Goal: Information Seeking & Learning: Understand process/instructions

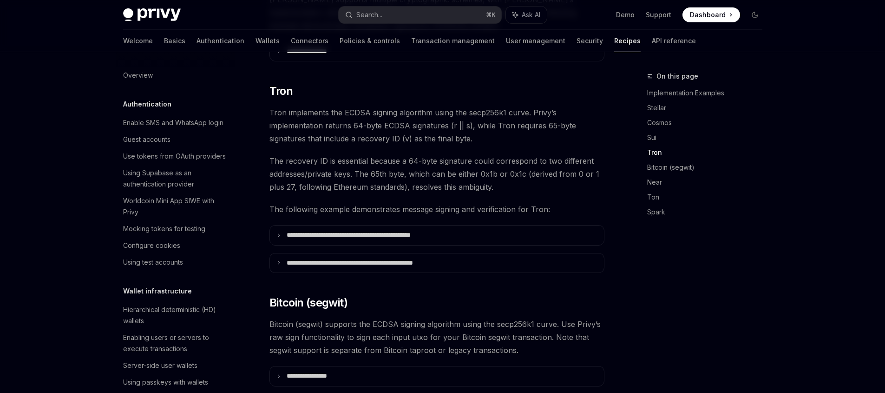
scroll to position [232, 0]
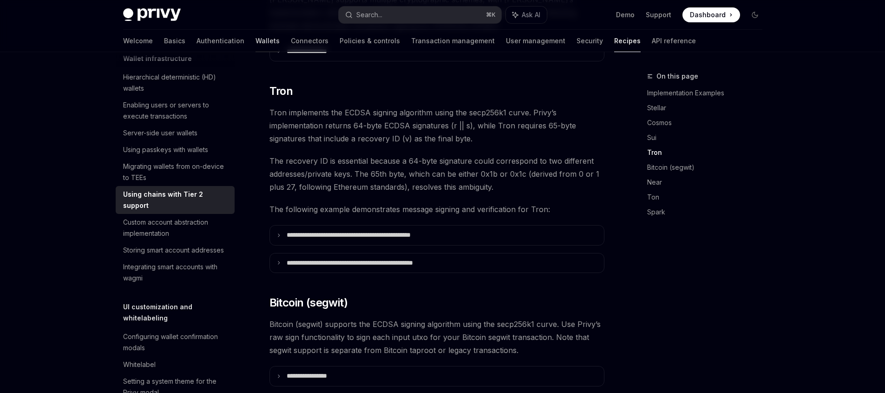
click at [256, 41] on link "Wallets" at bounding box center [268, 41] width 24 height 22
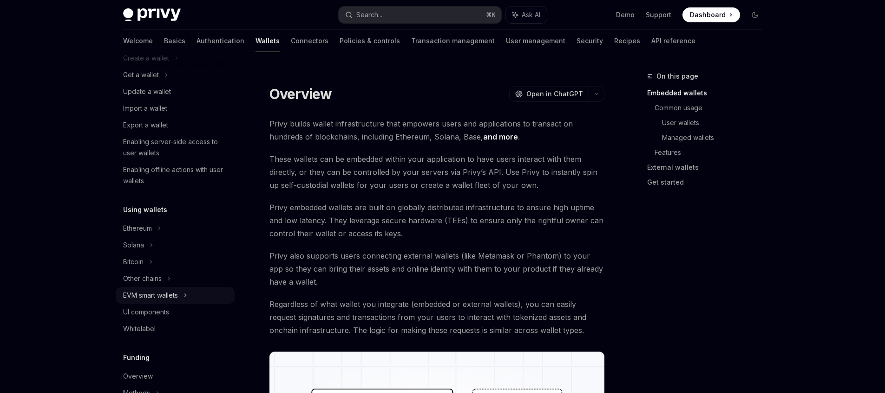
scroll to position [199, 0]
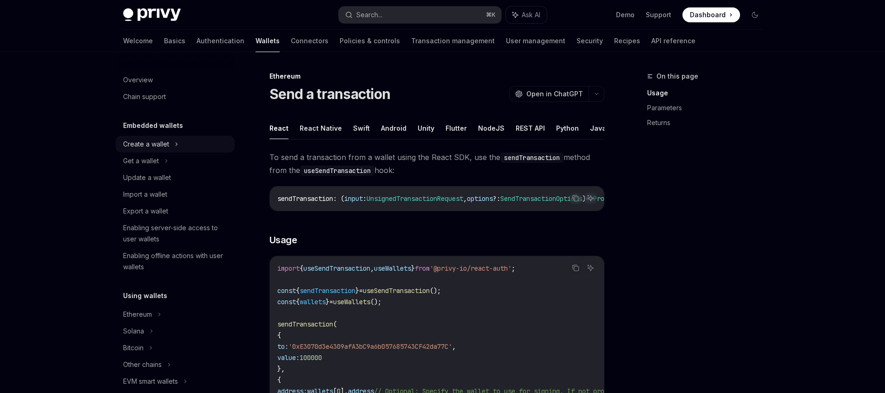
click at [158, 145] on div "Create a wallet" at bounding box center [146, 143] width 46 height 11
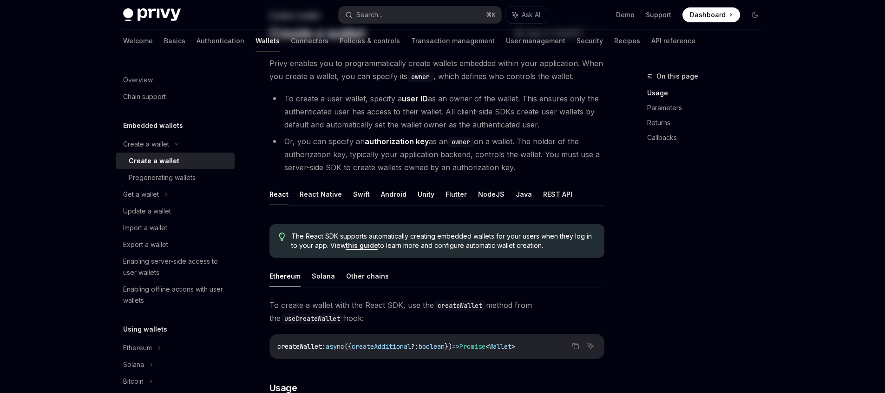
scroll to position [165, 0]
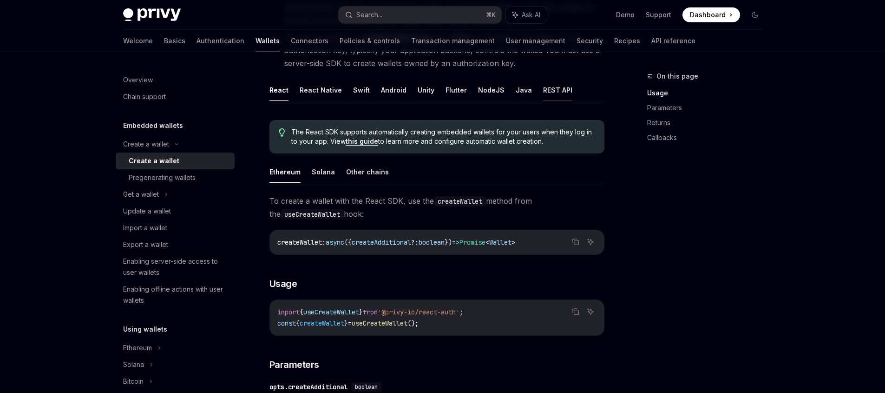
click at [543, 92] on button "REST API" at bounding box center [557, 90] width 29 height 22
type textarea "*"
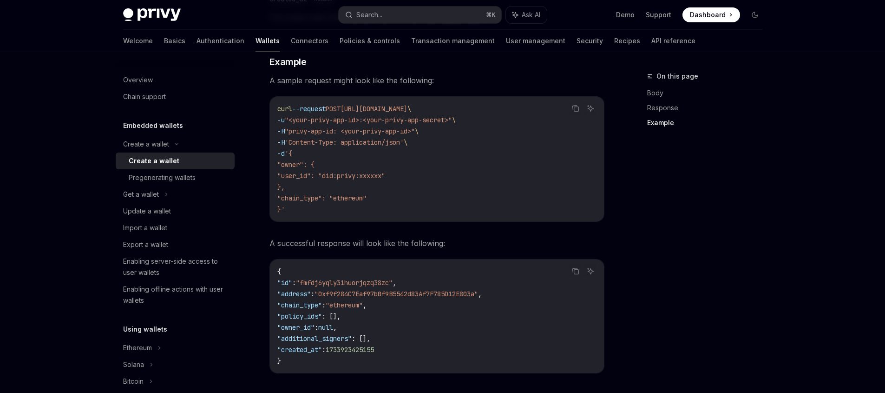
scroll to position [1258, 0]
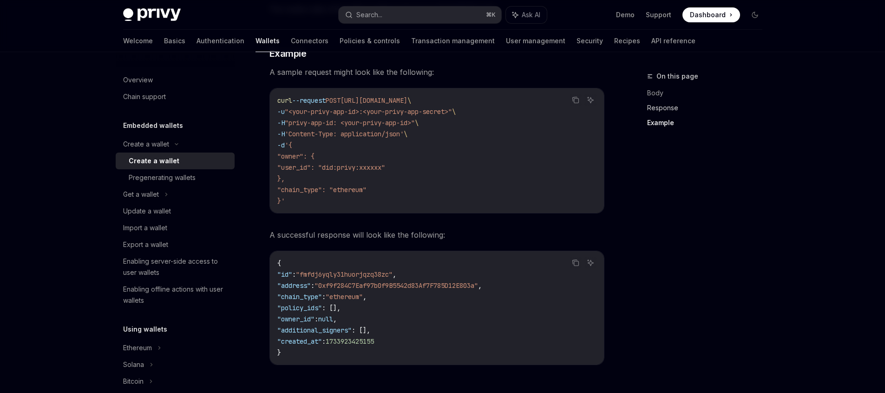
click at [651, 109] on link "Response" at bounding box center [708, 107] width 123 height 15
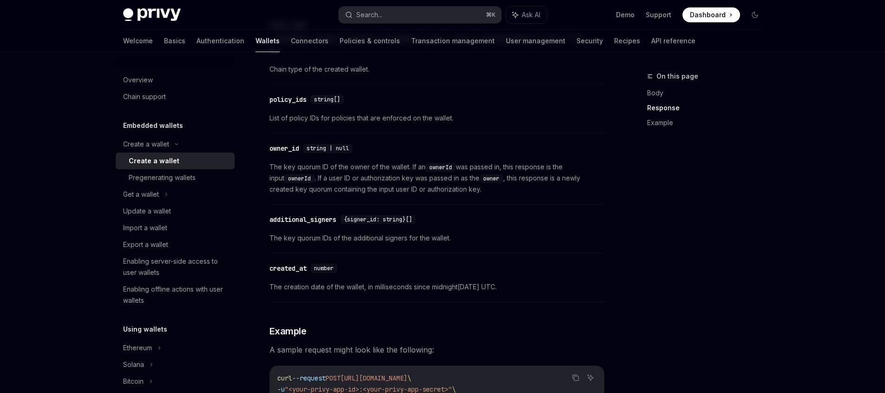
scroll to position [1173, 0]
